Goal: Task Accomplishment & Management: Manage account settings

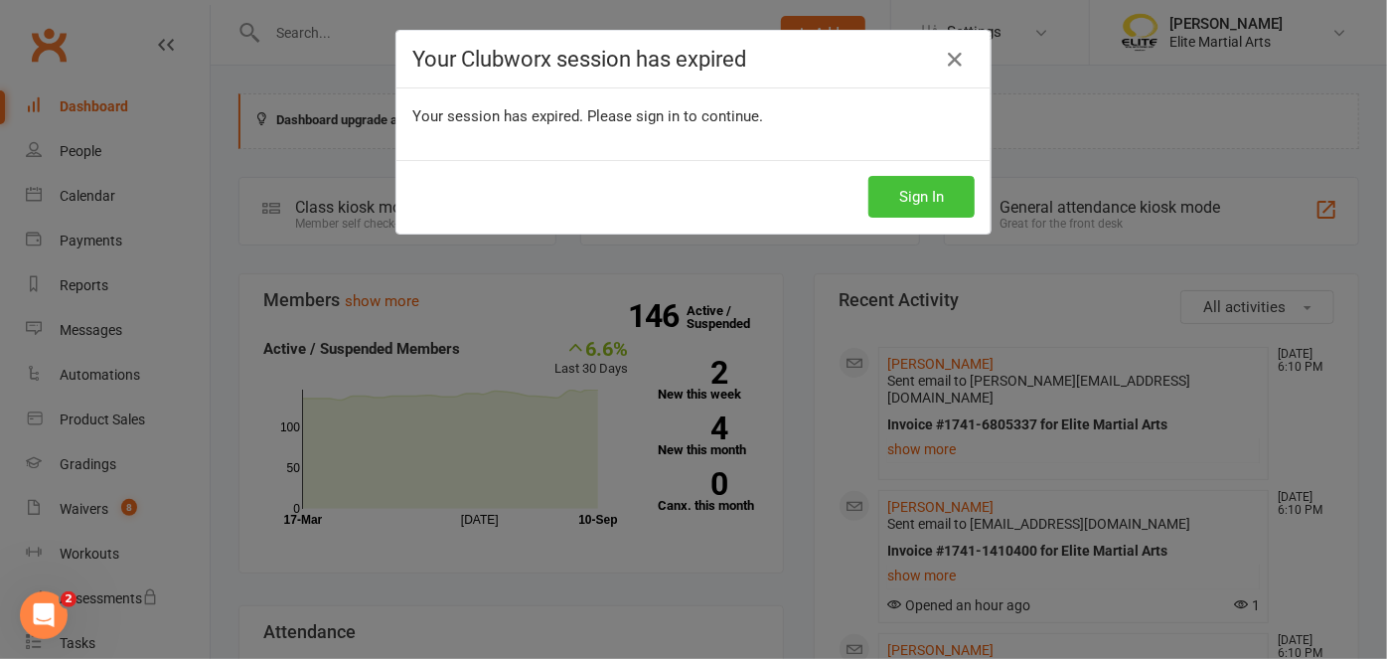
click at [916, 201] on button "Sign In" at bounding box center [921, 197] width 106 height 42
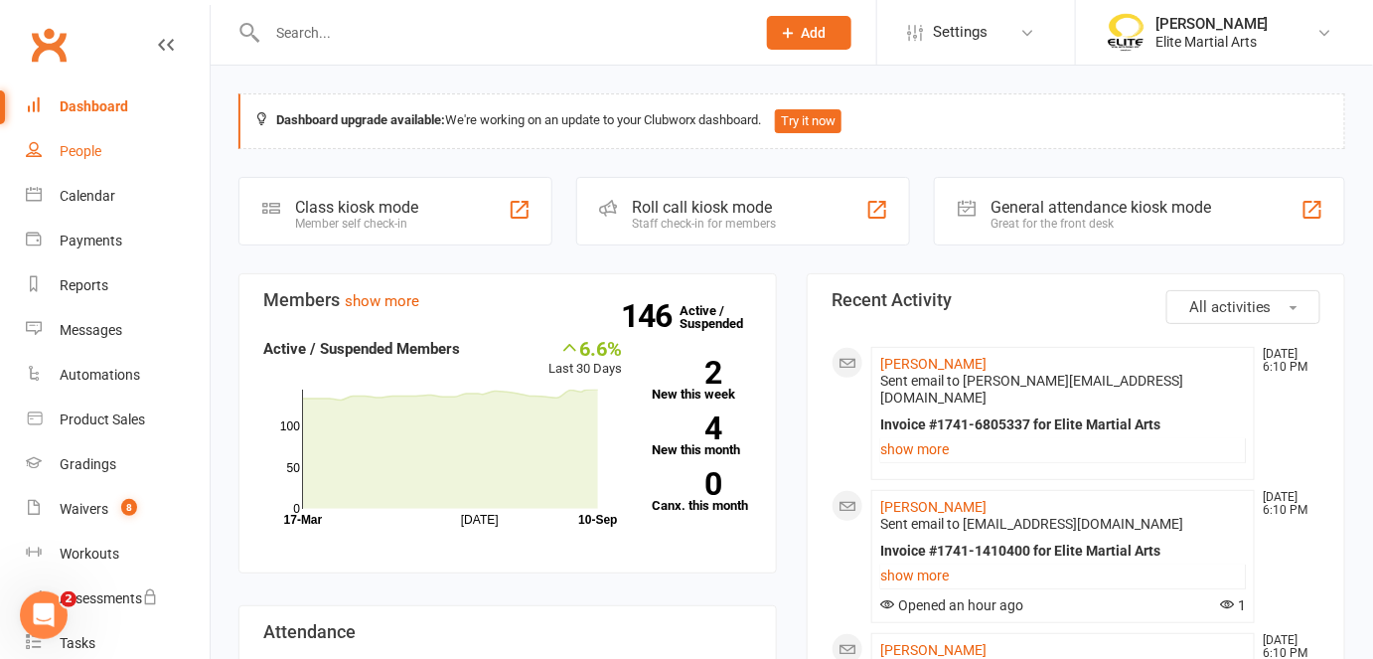
click at [88, 151] on div "People" at bounding box center [81, 151] width 42 height 16
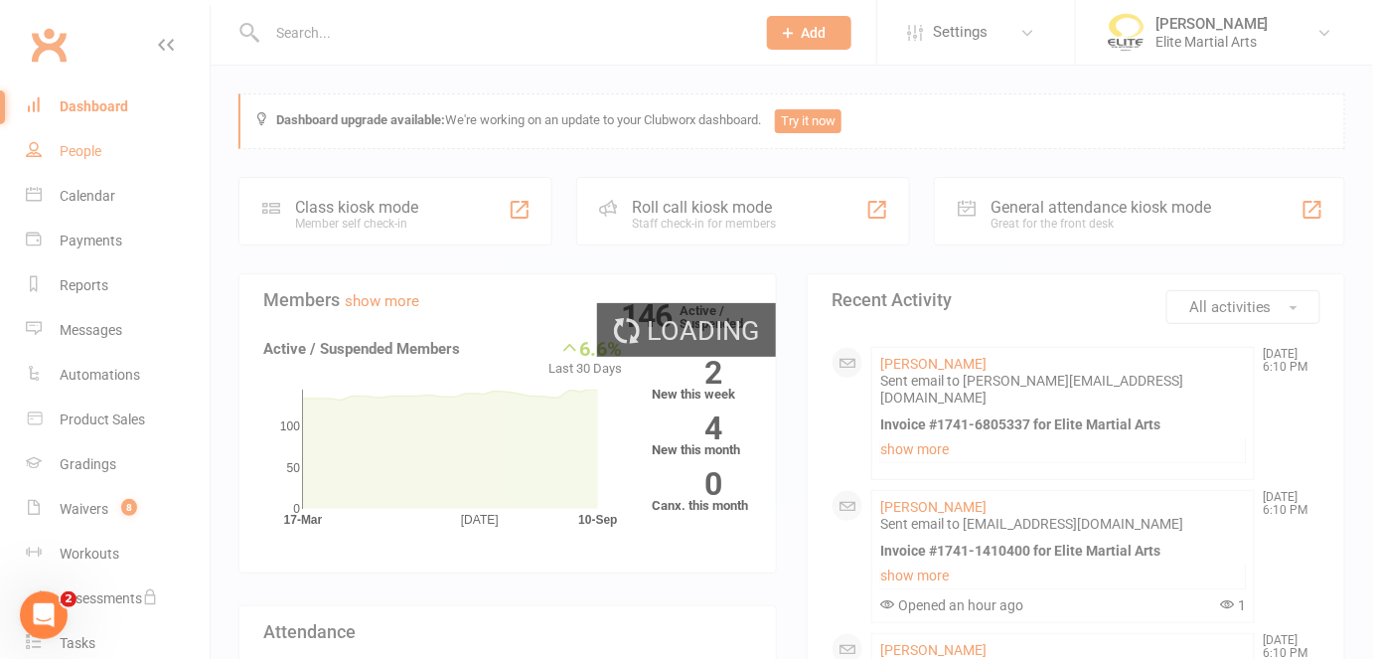
select select "100"
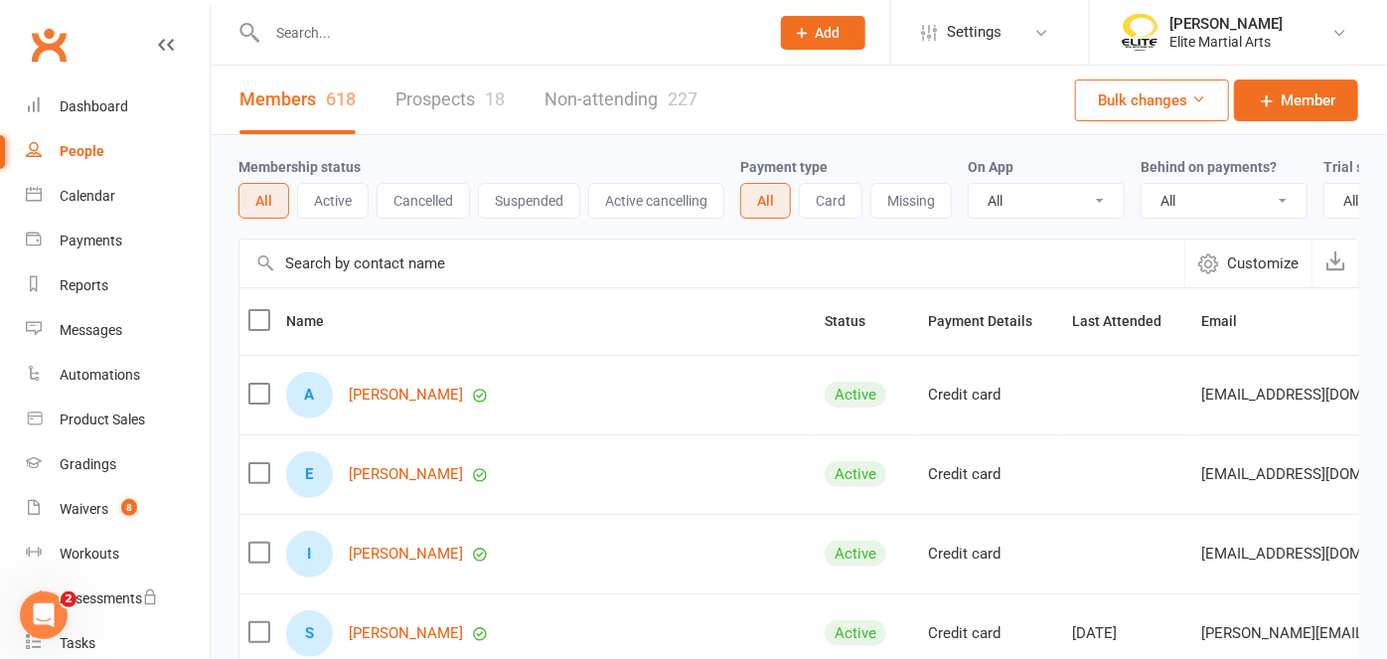
click at [415, 101] on link "Prospects 18" at bounding box center [449, 100] width 109 height 69
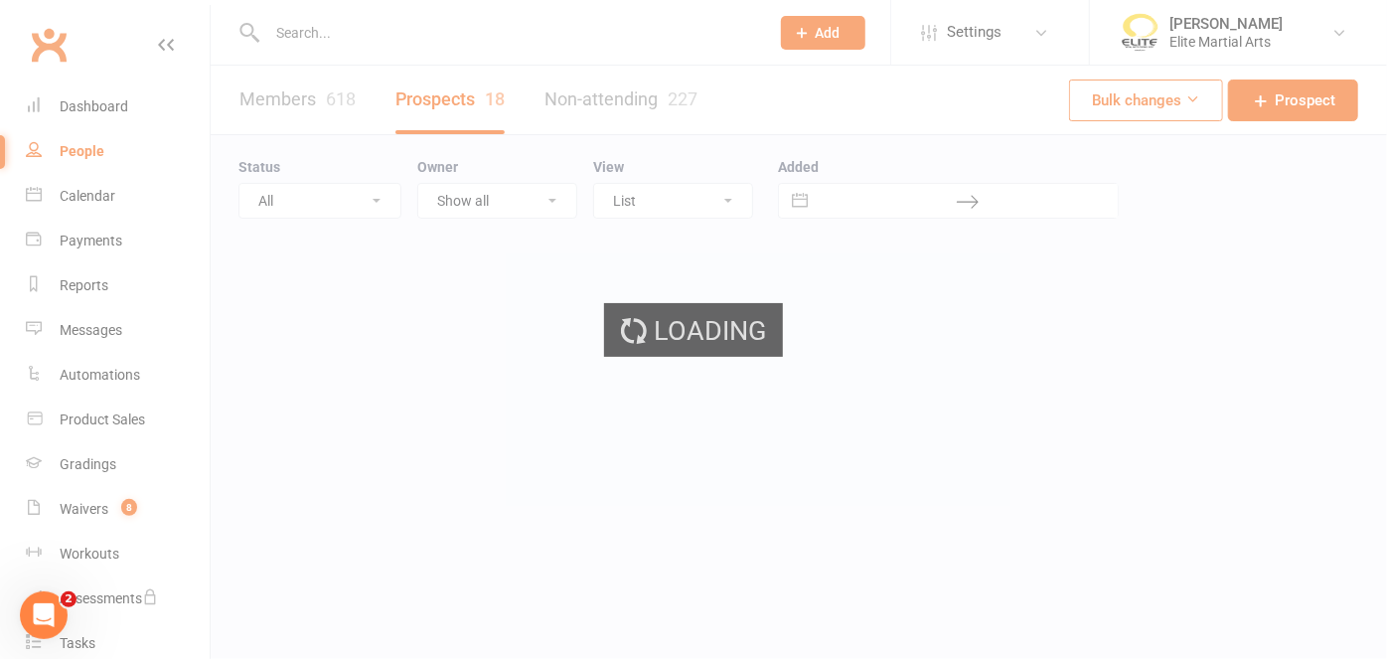
select select "100"
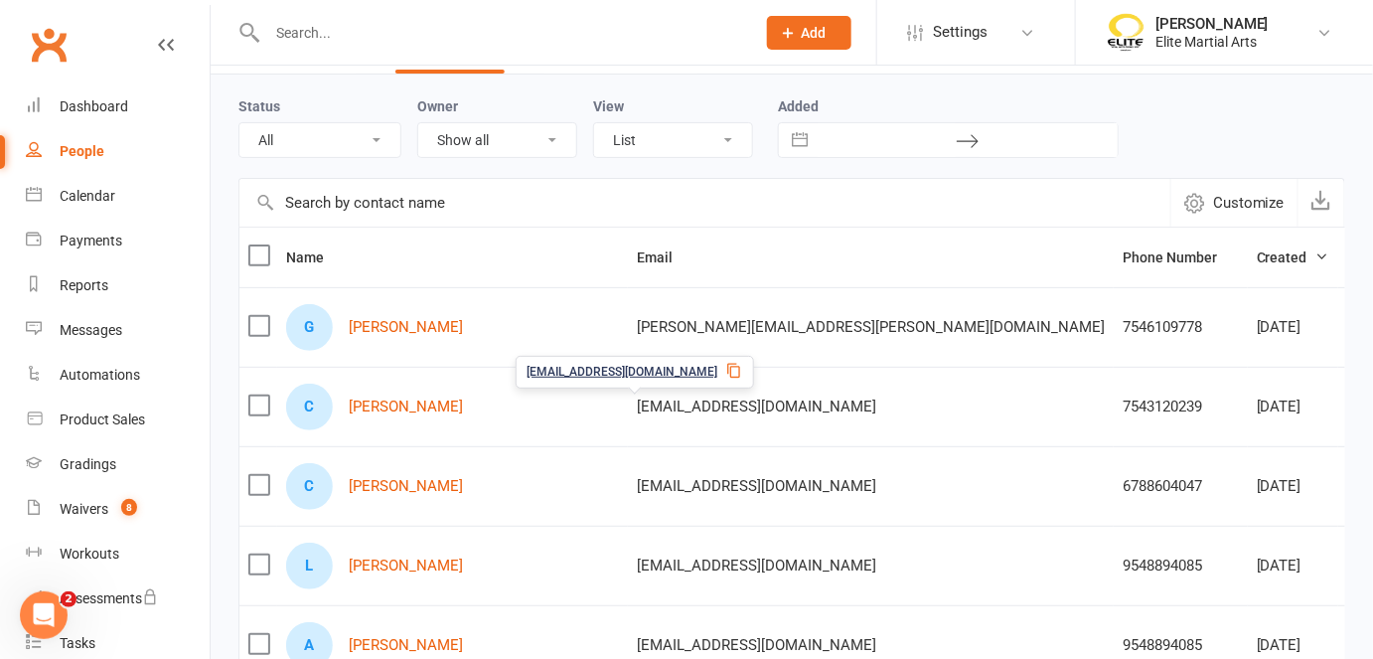
scroll to position [61, 0]
drag, startPoint x: 426, startPoint y: 405, endPoint x: 372, endPoint y: 411, distance: 55.0
click at [372, 411] on link "[PERSON_NAME]" at bounding box center [406, 406] width 114 height 17
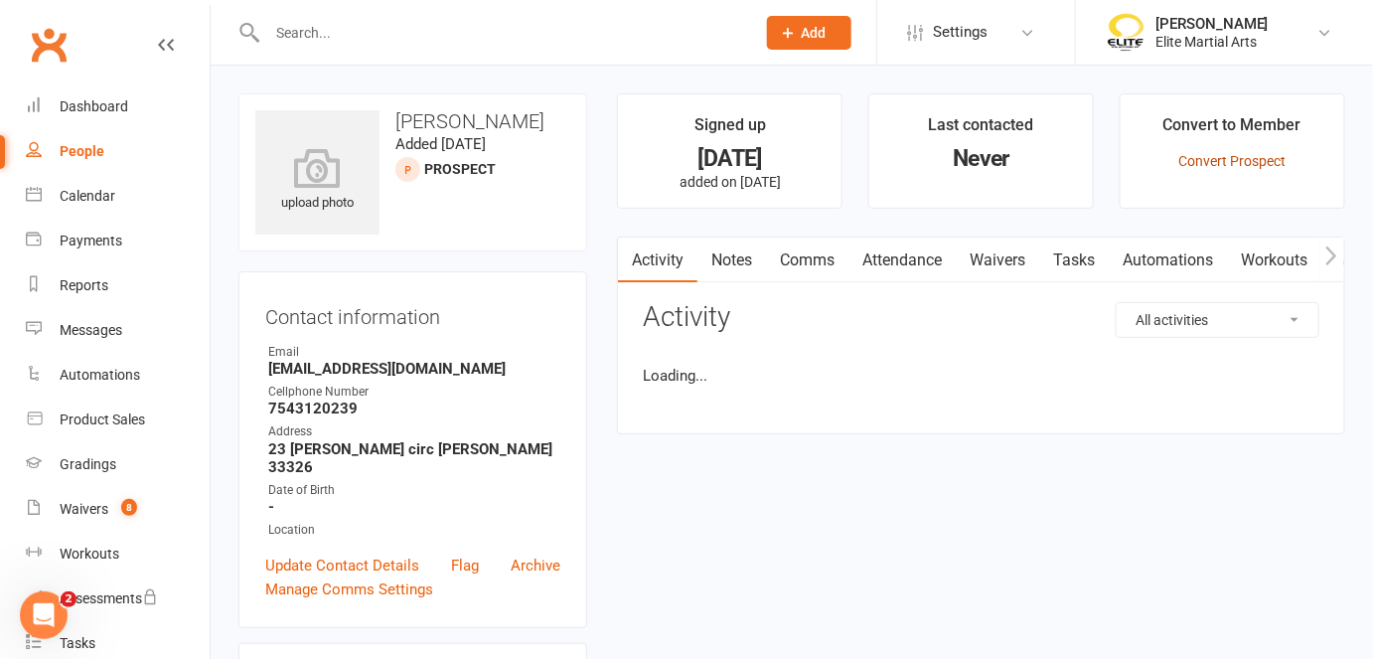
click at [1236, 158] on link "Convert Prospect" at bounding box center [1231, 161] width 107 height 16
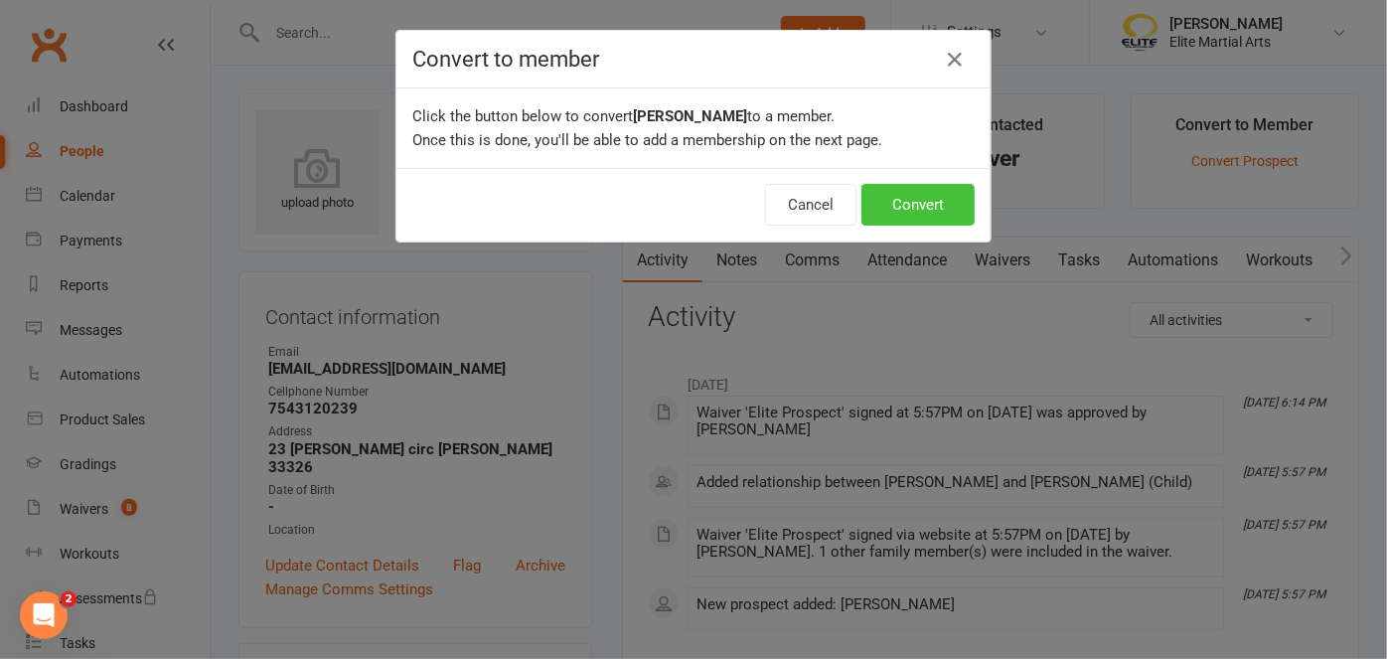
click at [920, 202] on button "Convert" at bounding box center [917, 205] width 113 height 42
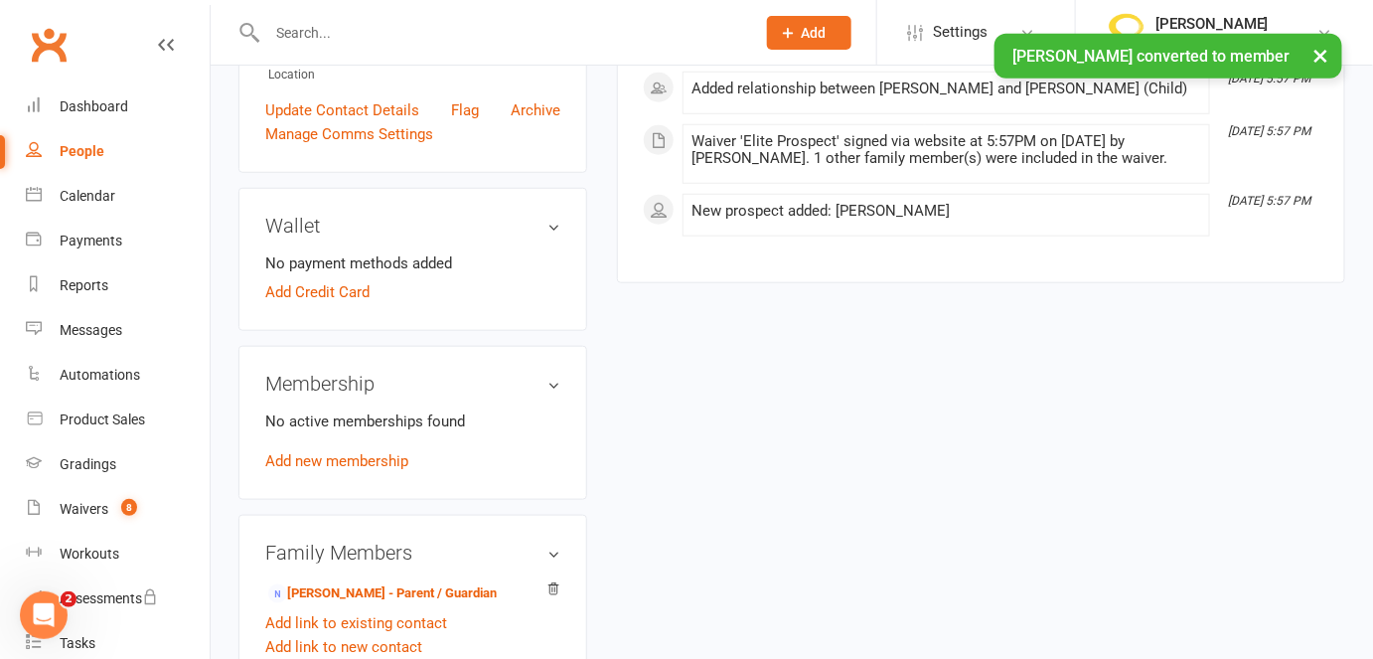
scroll to position [495, 0]
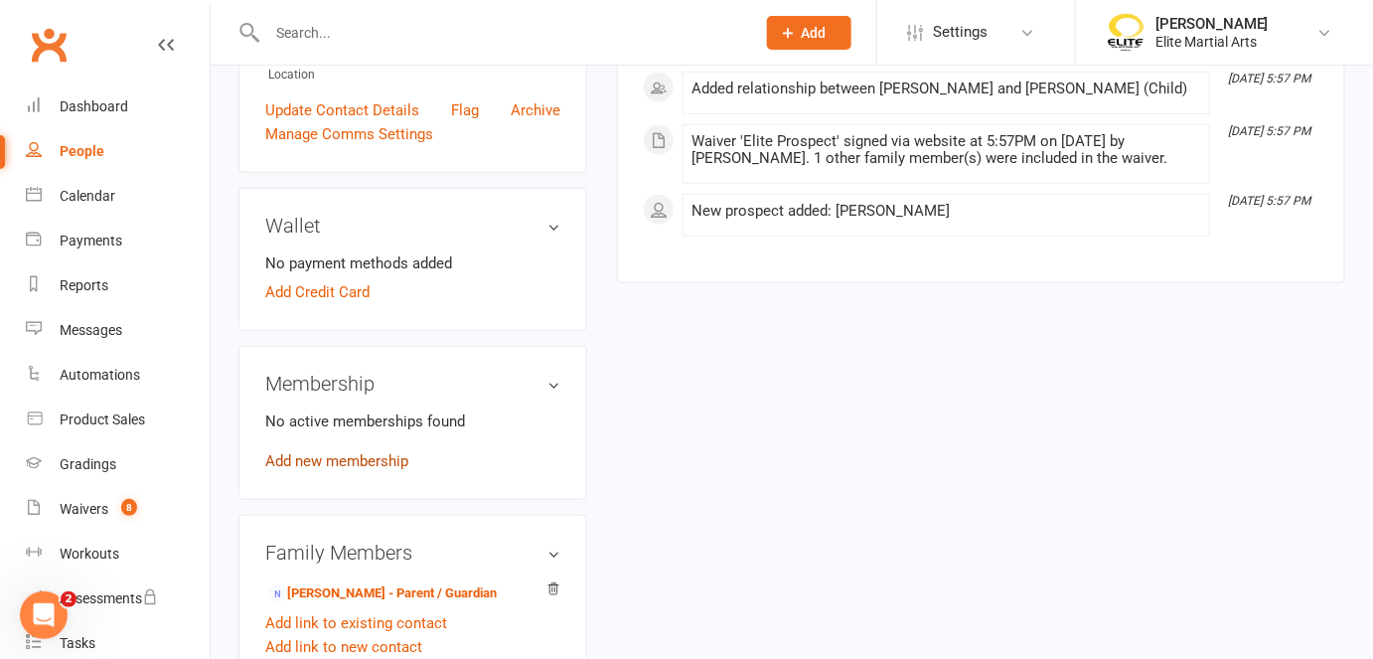
click at [333, 452] on link "Add new membership" at bounding box center [336, 461] width 143 height 18
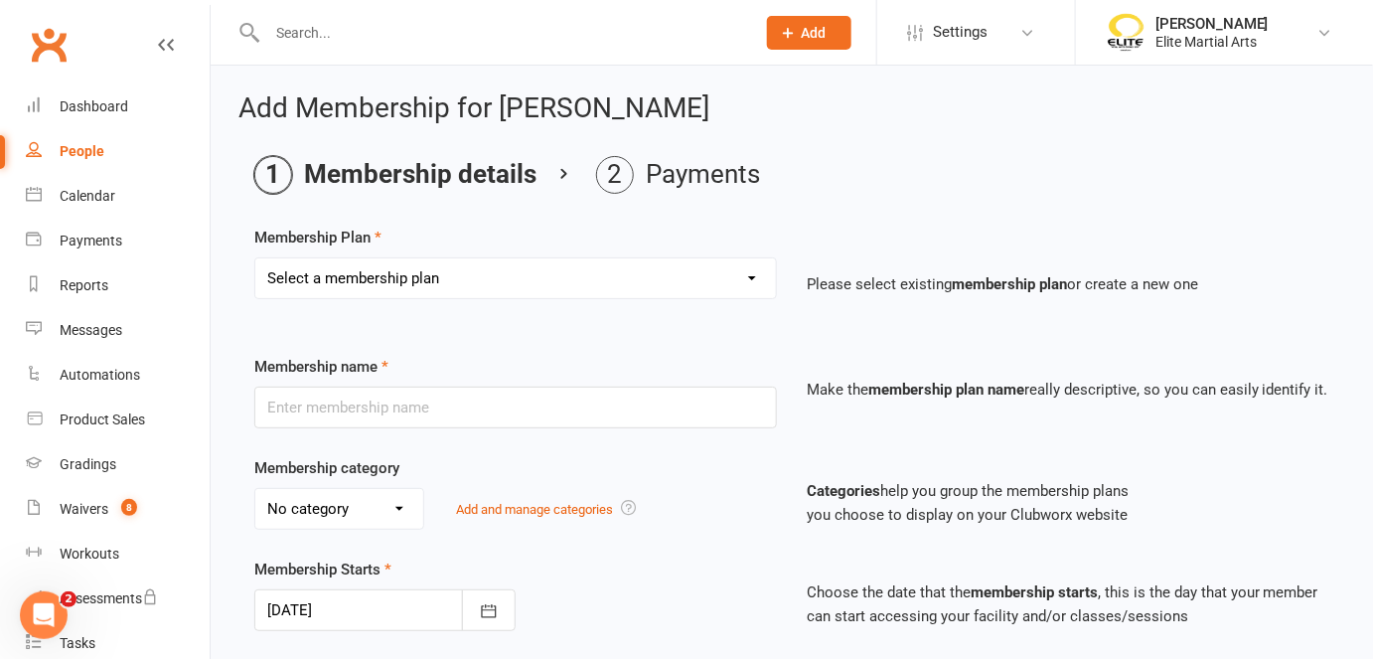
click at [752, 278] on select "Select a membership plan Create new Membership Plan Taekwondodo Kickboxing Jiuj…" at bounding box center [515, 278] width 521 height 40
select select "1"
click at [255, 258] on select "Select a membership plan Create new Membership Plan Taekwondodo Kickboxing Jiuj…" at bounding box center [515, 278] width 521 height 40
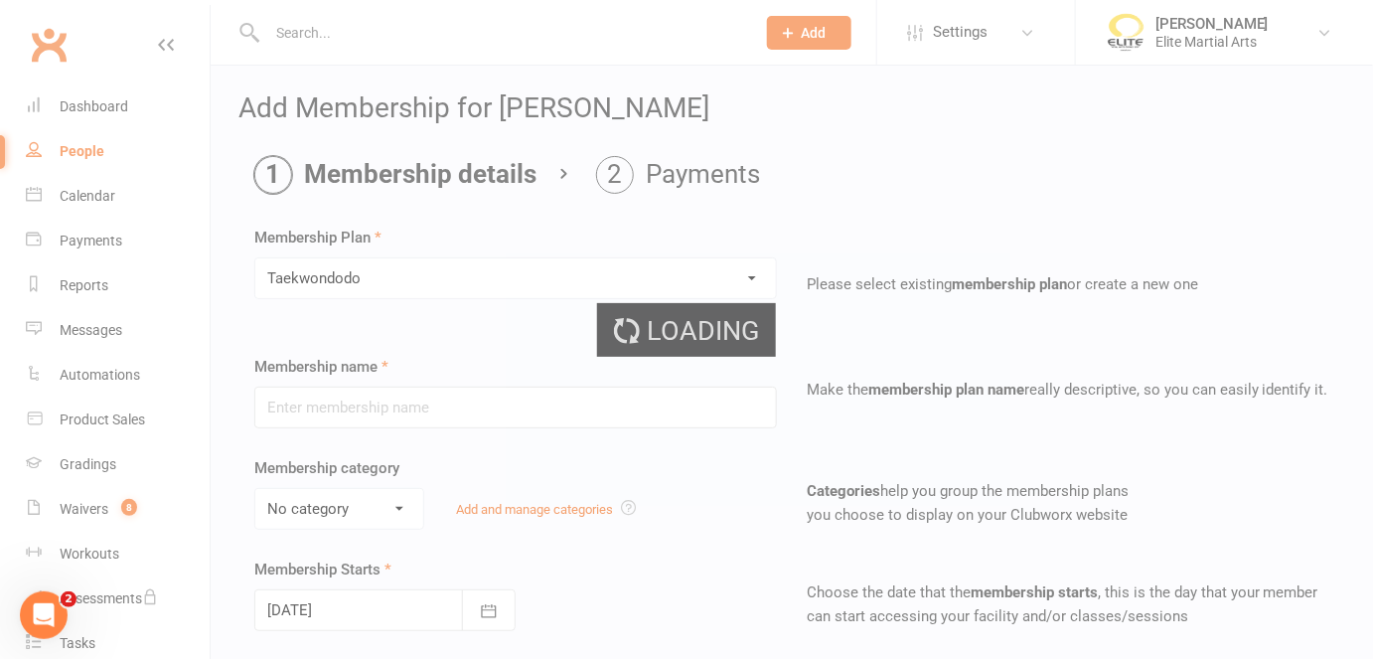
type input "Taekwondodo"
select select "4"
type input "0"
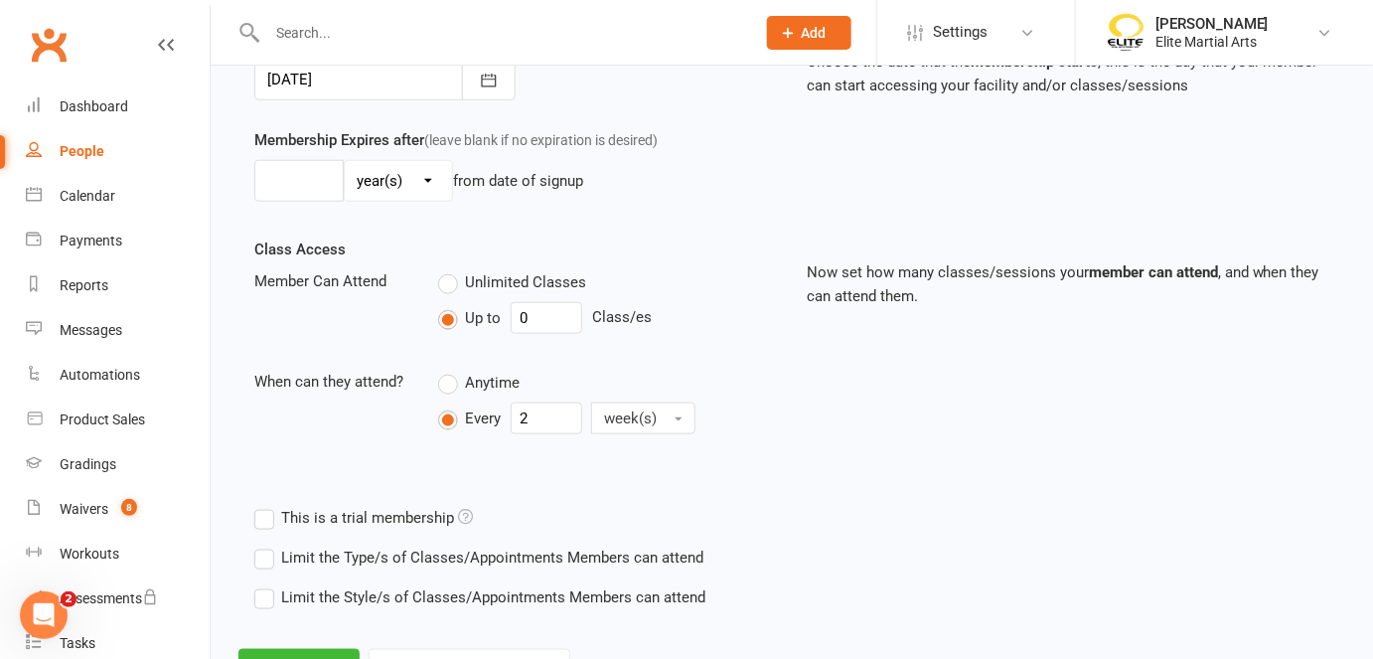
scroll to position [616, 0]
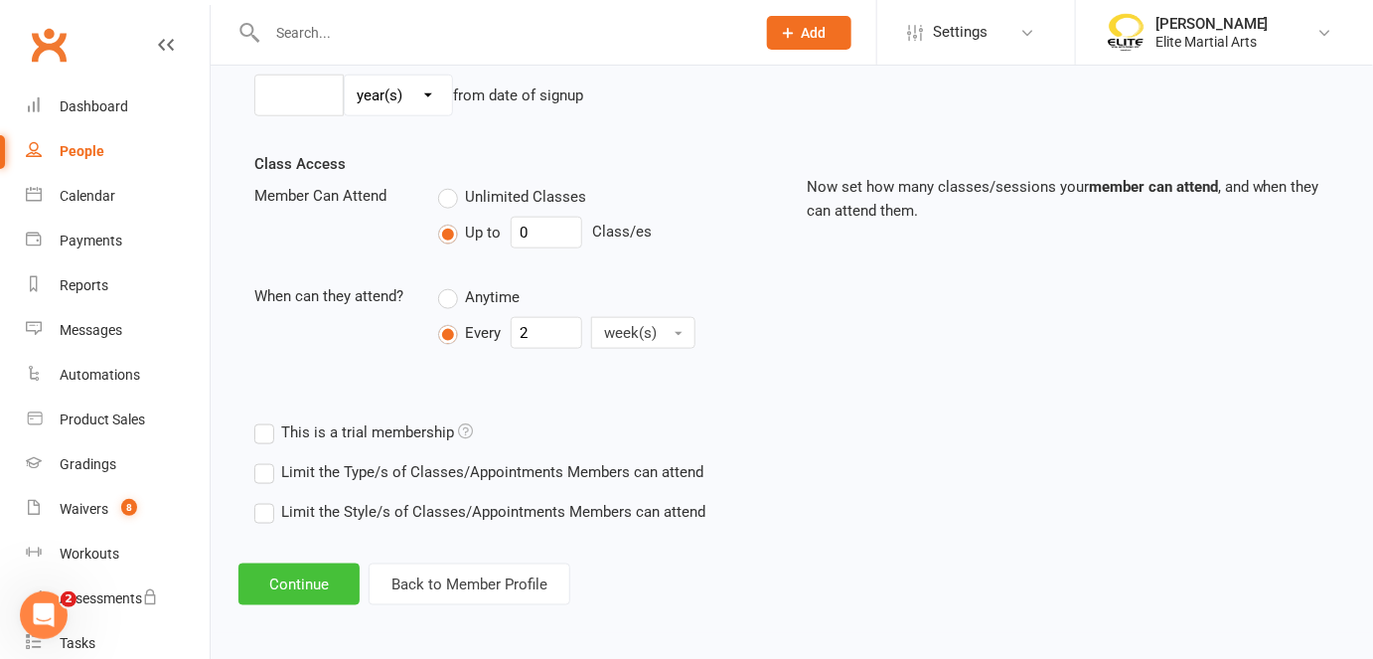
click at [288, 585] on button "Continue" at bounding box center [298, 584] width 121 height 42
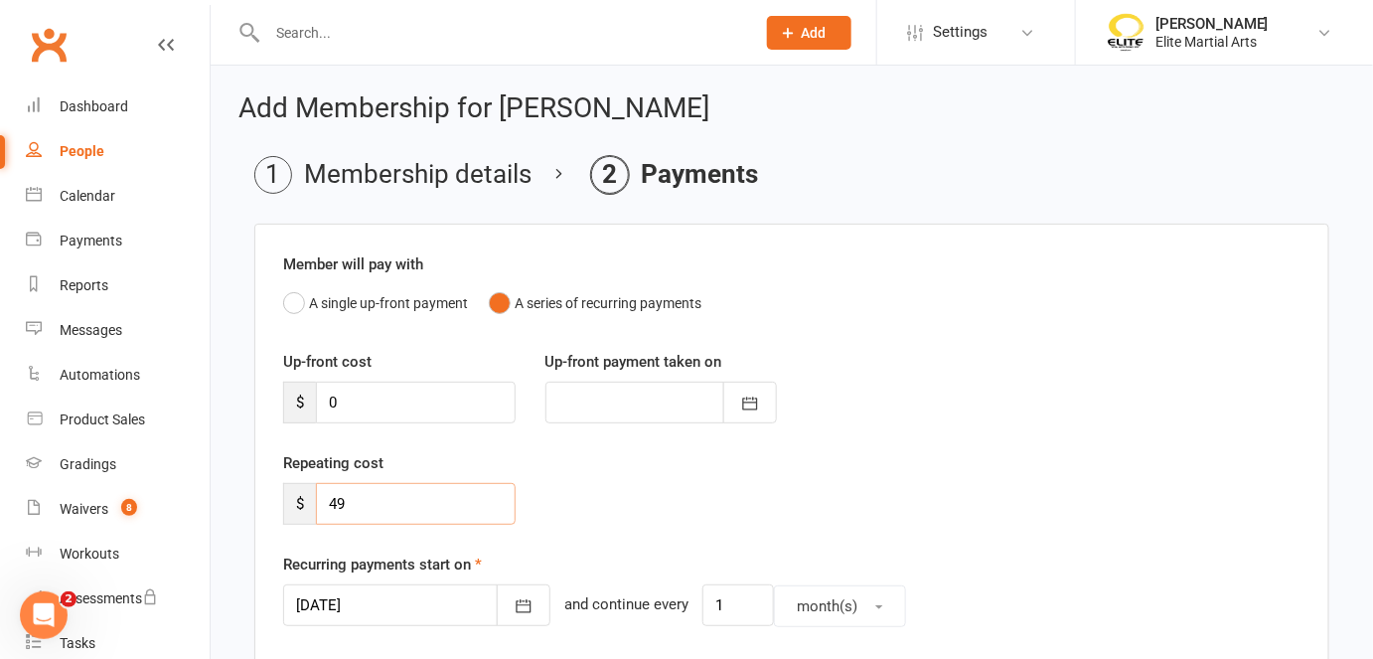
click at [352, 500] on input "49" at bounding box center [416, 504] width 200 height 42
type input "195"
click at [975, 407] on div "Up-front cost $ 0 Up-front payment taken on [DATE] Sun Mon Tue Wed Thu Fri Sat …" at bounding box center [791, 400] width 1047 height 101
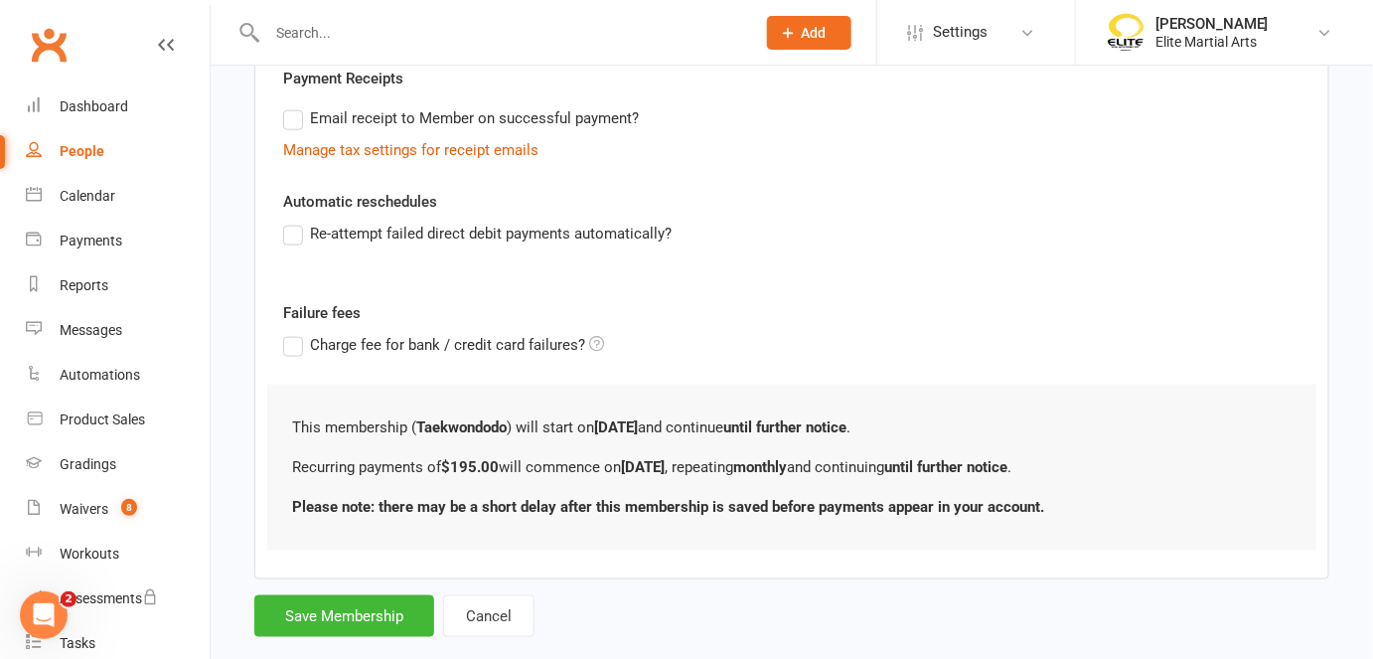
scroll to position [624, 0]
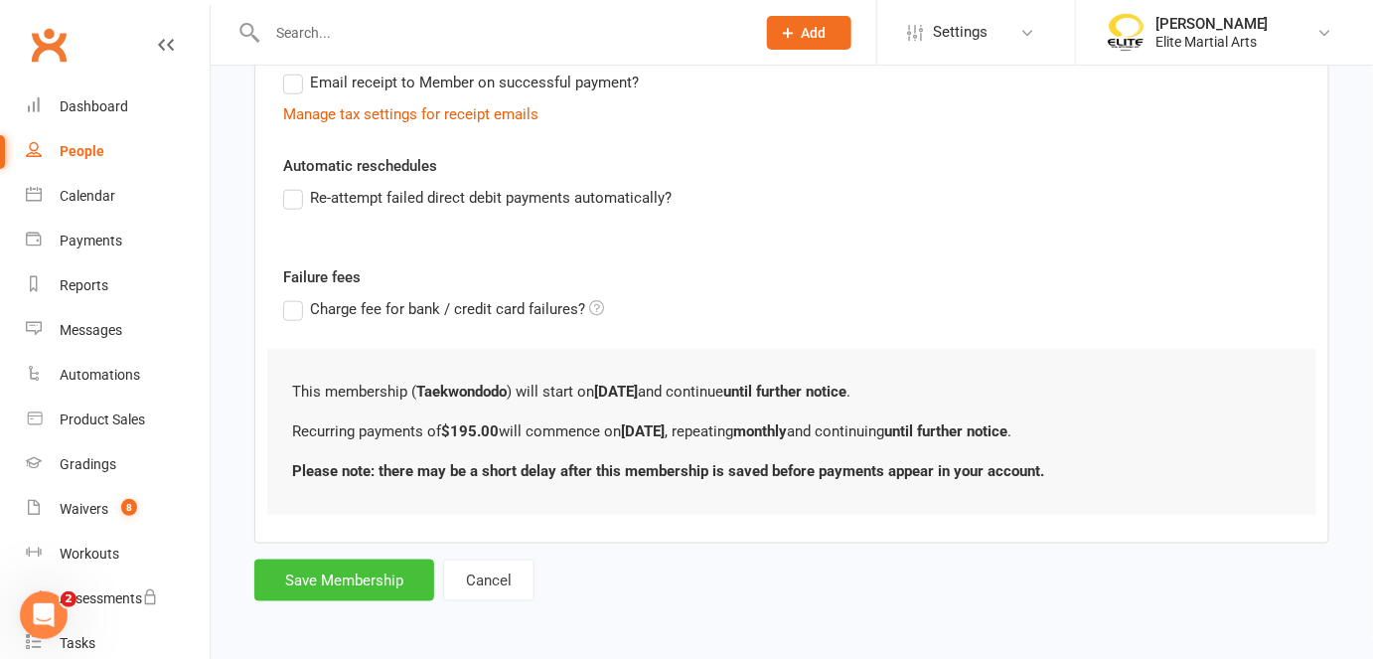
click at [342, 579] on button "Save Membership" at bounding box center [344, 580] width 180 height 42
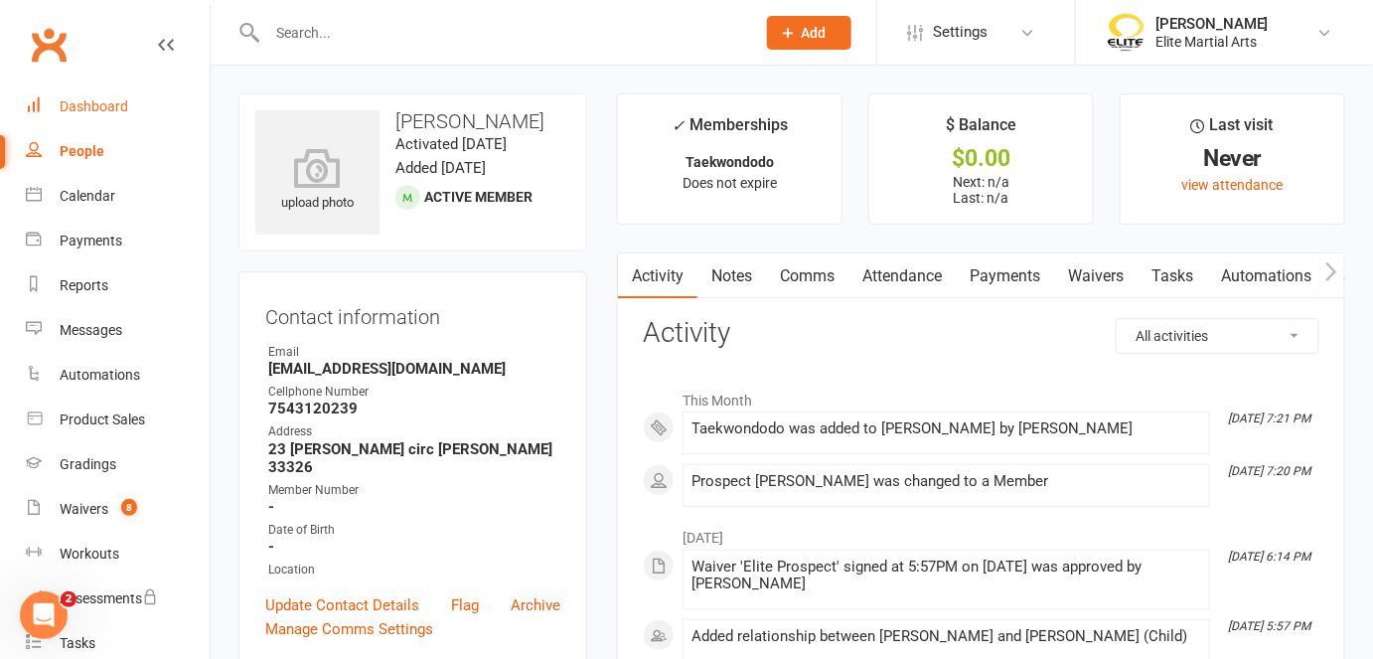
click at [101, 101] on div "Dashboard" at bounding box center [94, 106] width 69 height 16
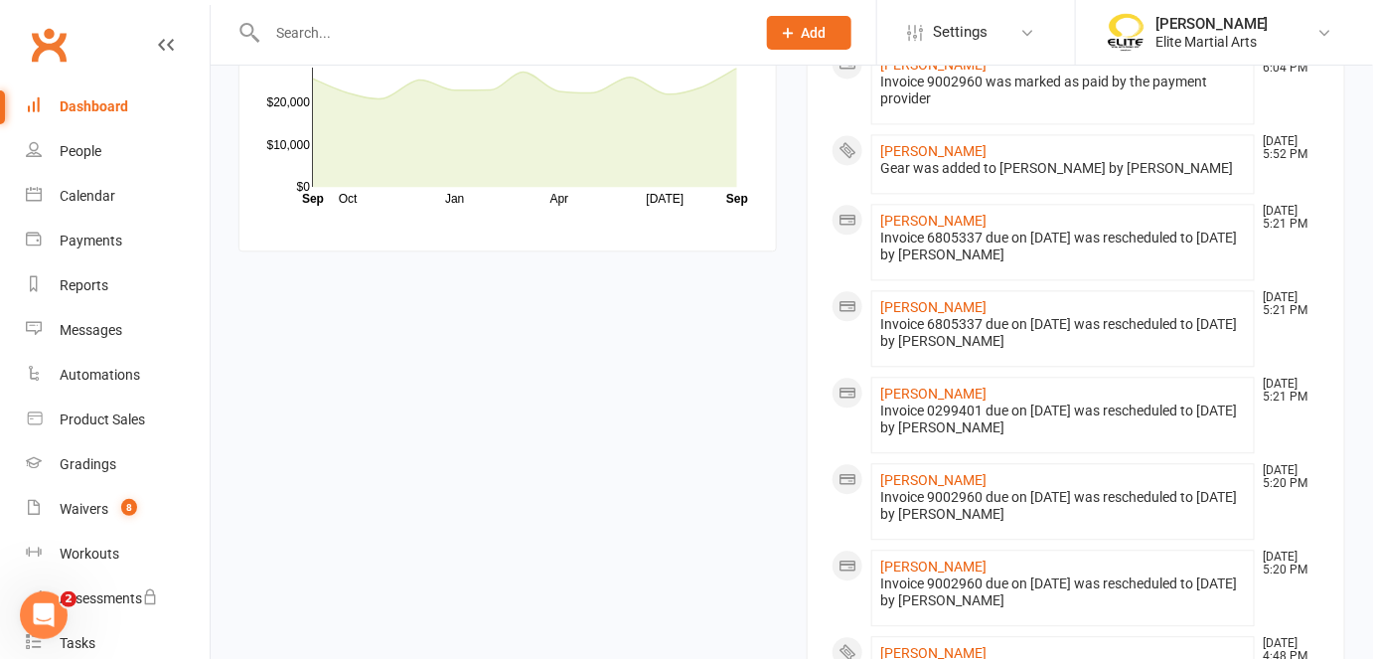
scroll to position [1373, 0]
click at [75, 238] on div "Payments" at bounding box center [91, 240] width 63 height 16
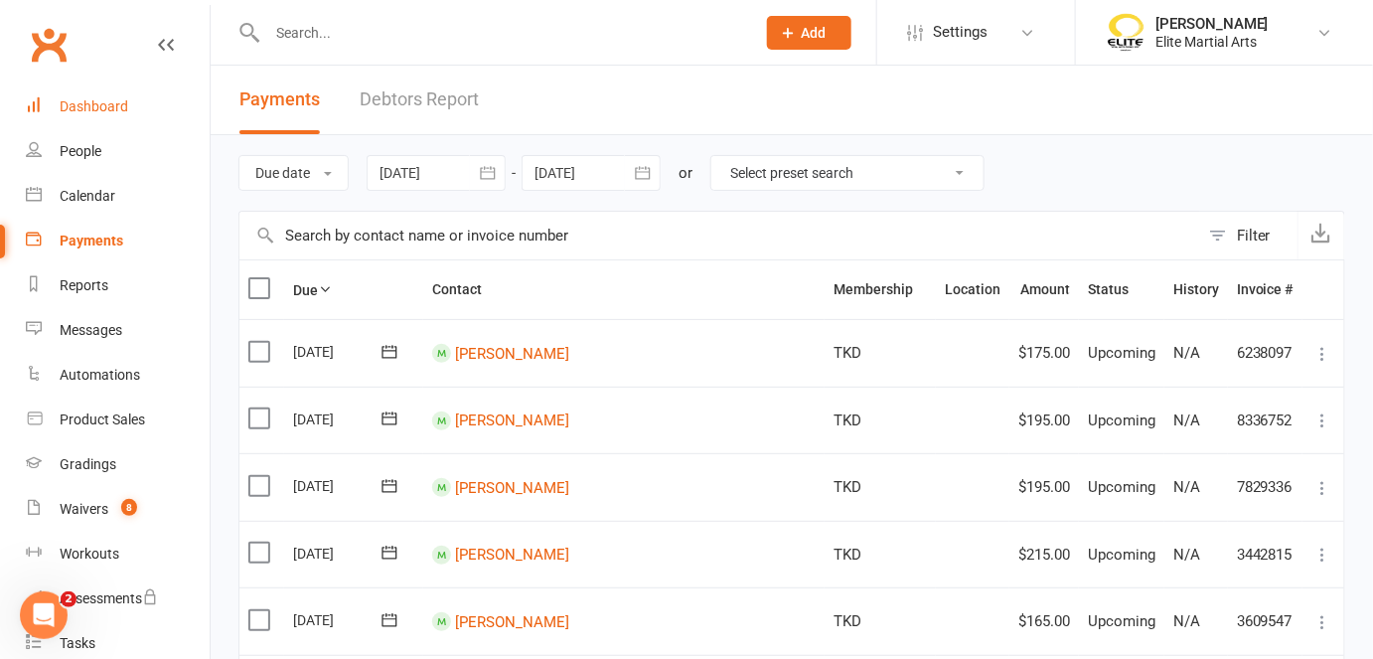
click at [92, 104] on div "Dashboard" at bounding box center [94, 106] width 69 height 16
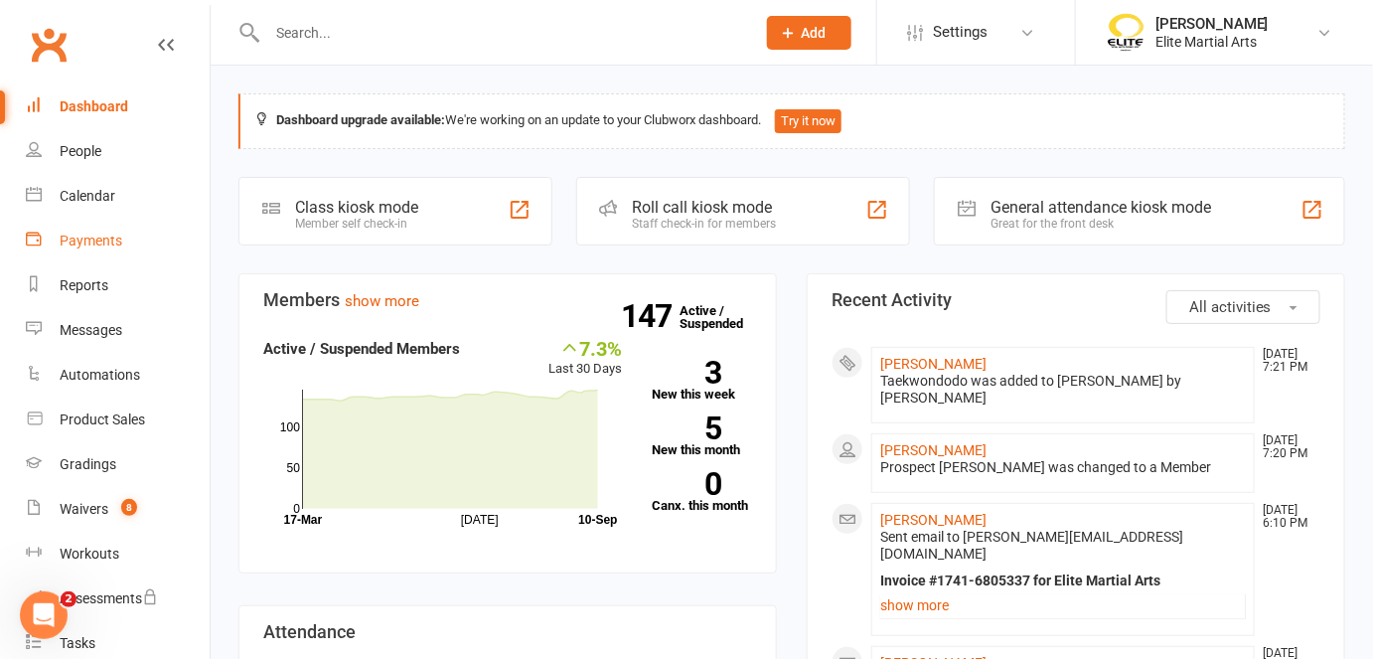
click at [100, 246] on div "Payments" at bounding box center [91, 240] width 63 height 16
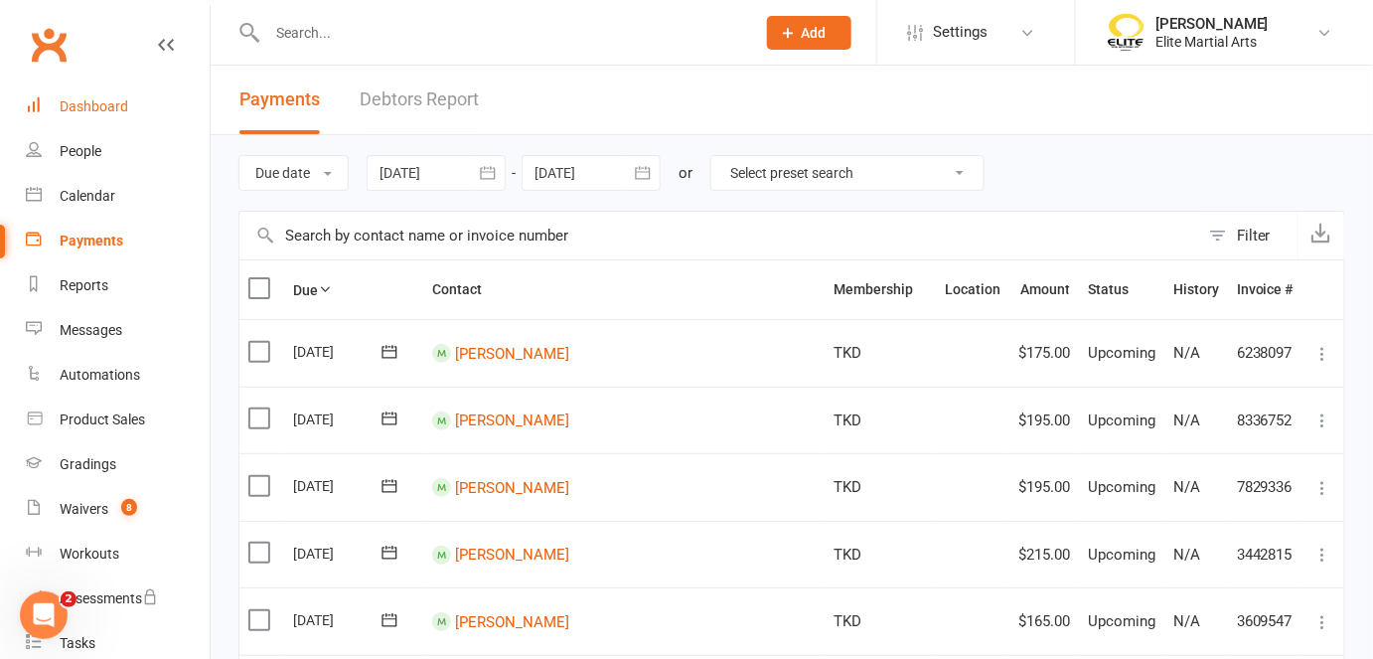
click at [95, 101] on div "Dashboard" at bounding box center [94, 106] width 69 height 16
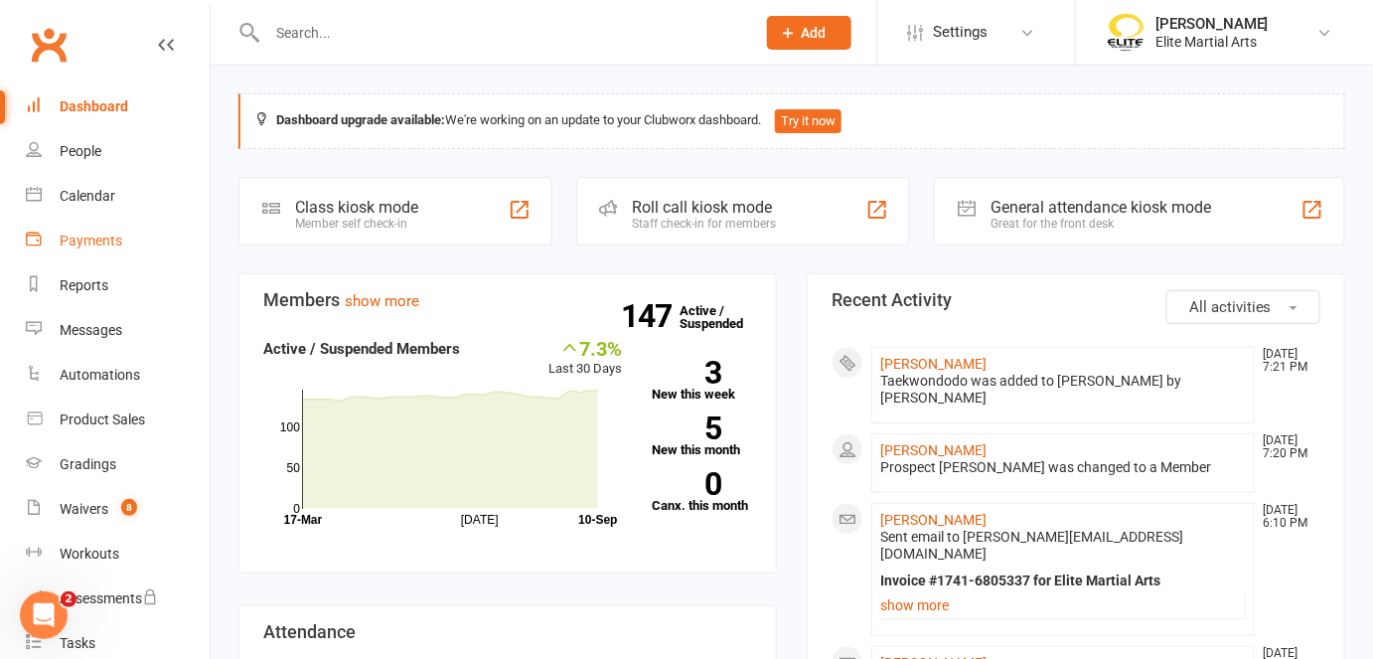
click at [104, 252] on link "Payments" at bounding box center [118, 241] width 184 height 45
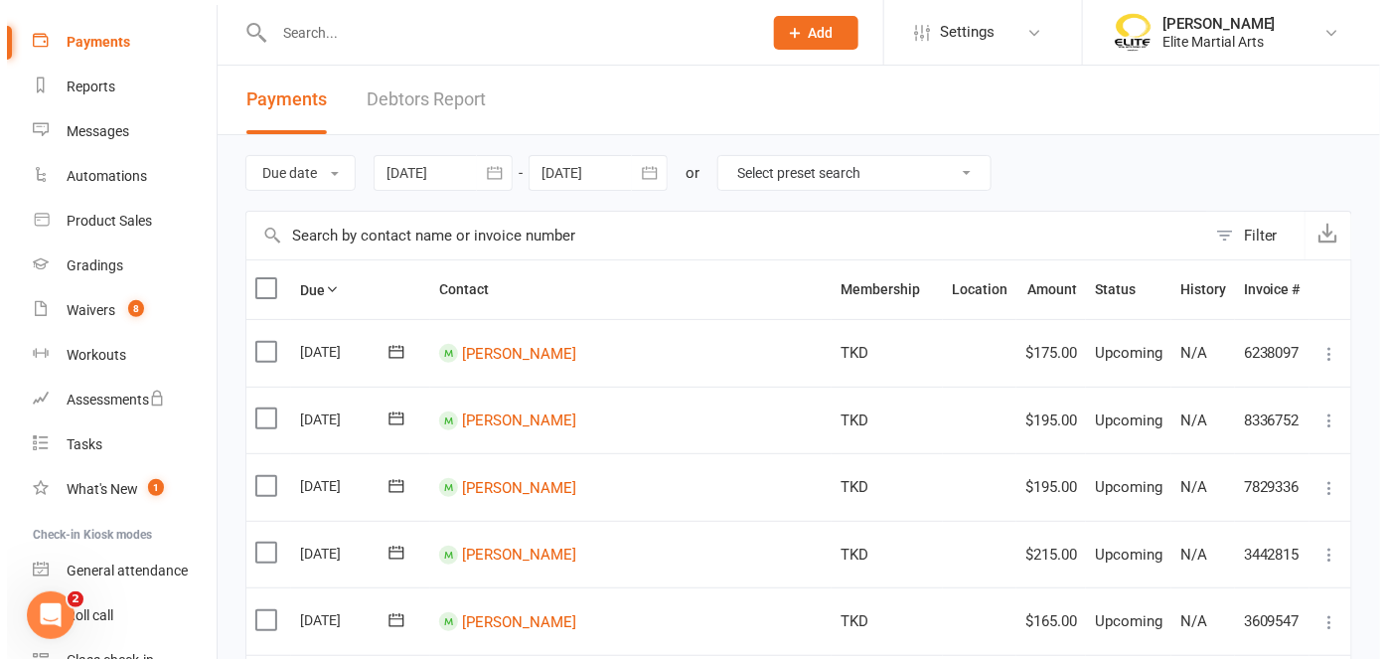
scroll to position [199, 0]
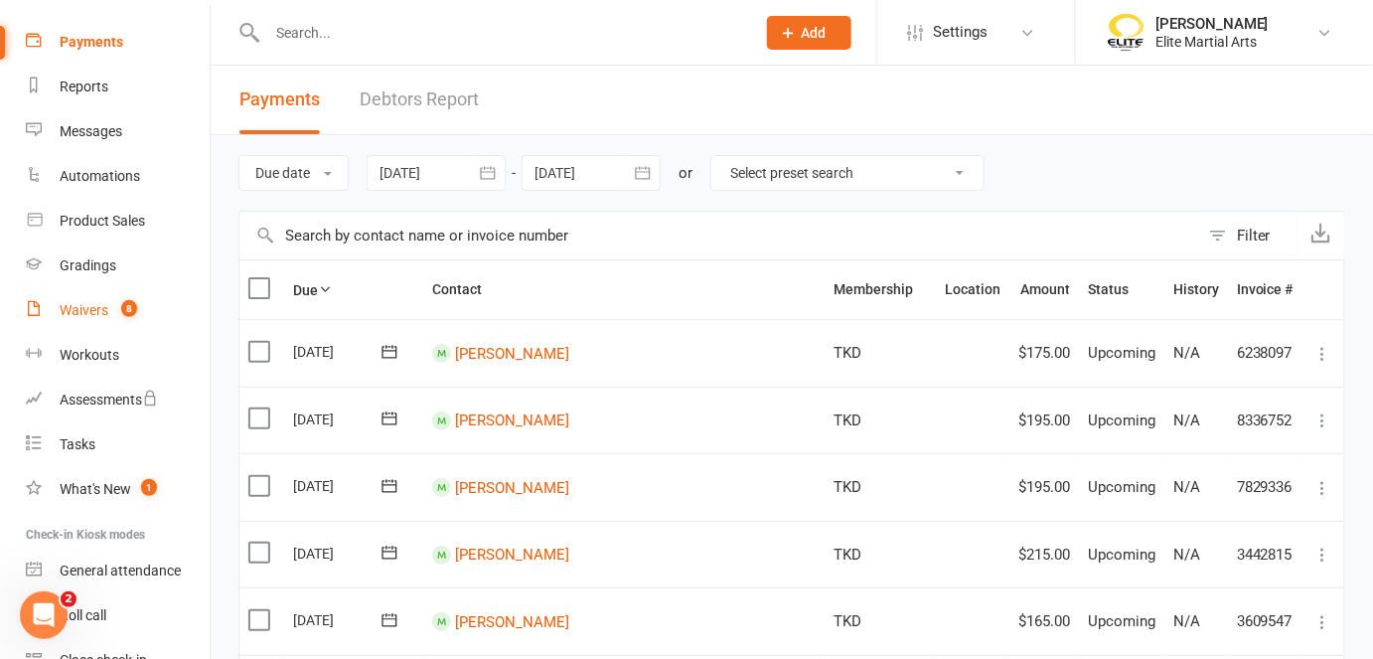
click at [80, 313] on div "Waivers" at bounding box center [84, 310] width 49 height 16
